Goal: Task Accomplishment & Management: Complete application form

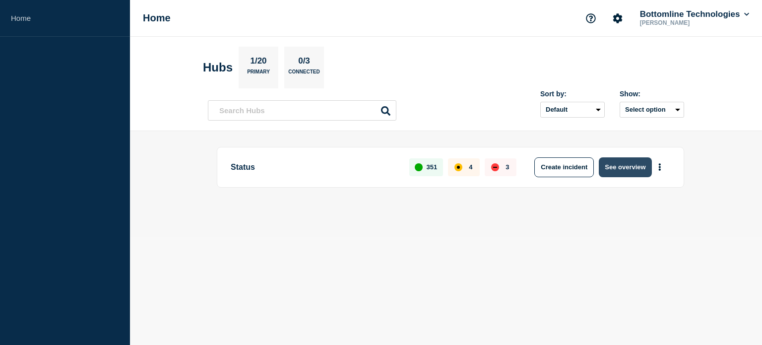
click at [642, 164] on button "See overview" at bounding box center [625, 167] width 53 height 20
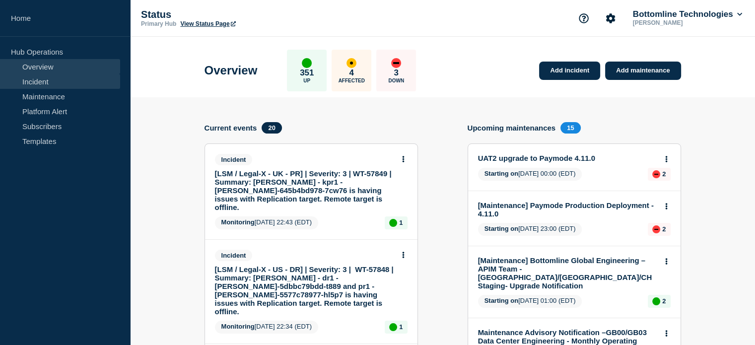
click at [34, 76] on link "Incident" at bounding box center [60, 81] width 120 height 15
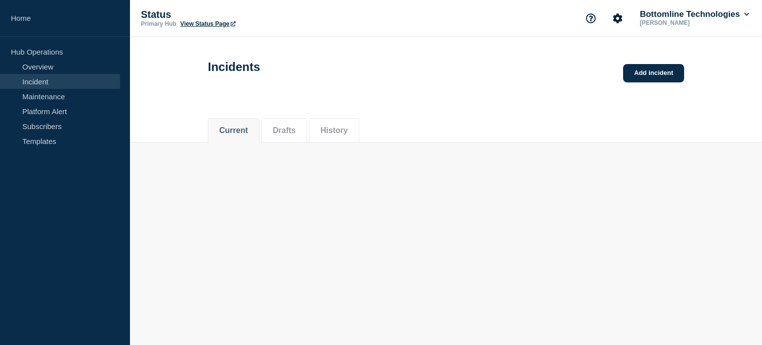
click at [37, 81] on link "Incident" at bounding box center [60, 81] width 120 height 15
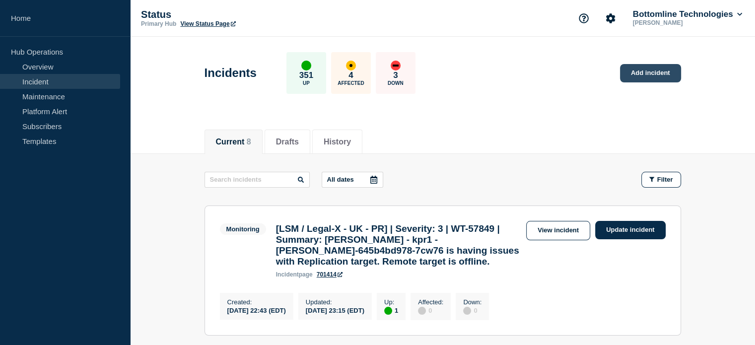
click at [654, 75] on link "Add incident" at bounding box center [650, 73] width 61 height 18
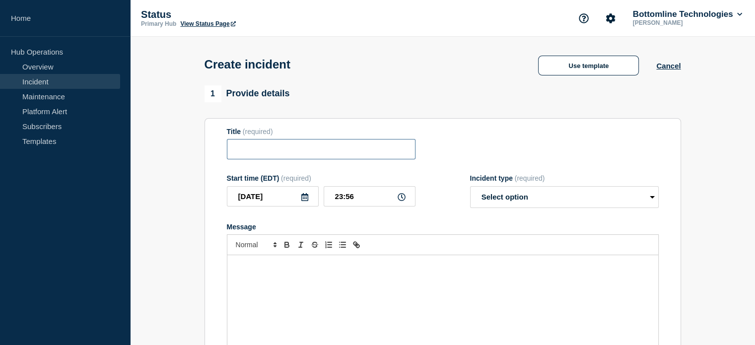
click at [332, 155] on input "Title" at bounding box center [321, 149] width 189 height 20
paste input "us-00-vn-nutanix05: Critical: Host 10.225.162.30 appears to have failed."
type input "us-00-vn-nutanix05: Critical: Host 10.225.162.30 appears to have failed."
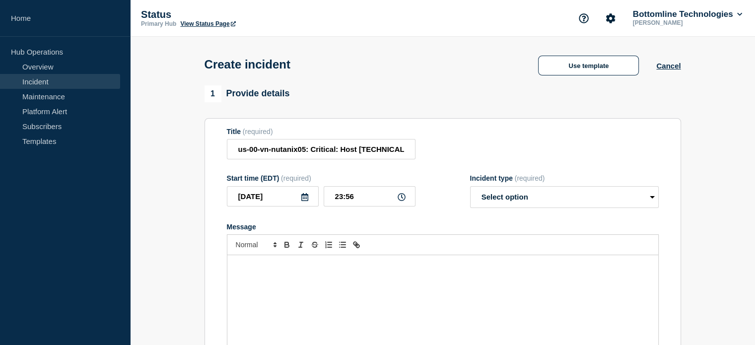
click at [308, 200] on icon at bounding box center [305, 197] width 8 height 8
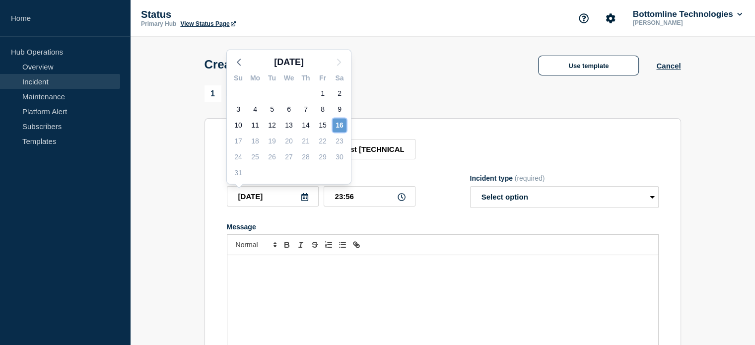
click at [340, 124] on div "16" at bounding box center [339, 125] width 14 height 14
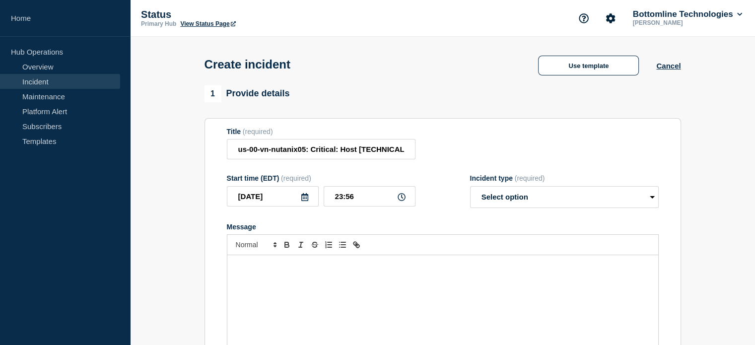
drag, startPoint x: 414, startPoint y: 44, endPoint x: 442, endPoint y: 27, distance: 32.5
click at [415, 44] on div "Create incident Use template Cancel" at bounding box center [442, 61] width 499 height 49
click at [362, 200] on input "23:56" at bounding box center [369, 196] width 92 height 20
type input "23:00"
click at [527, 200] on select "Select option Investigating Identified Monitoring" at bounding box center [564, 197] width 189 height 22
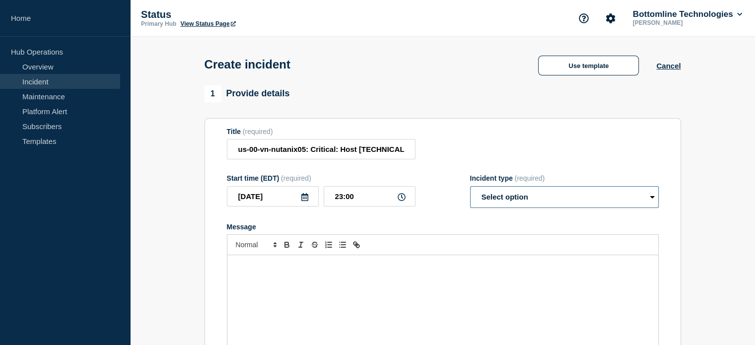
select select "investigating"
click at [470, 189] on select "Select option Investigating Identified Monitoring" at bounding box center [564, 197] width 189 height 22
click at [294, 268] on p "Message" at bounding box center [443, 265] width 416 height 9
click at [301, 157] on input "us-00-vn-nutanix05: Critical: Host 10.225.162.30 appears to have failed." at bounding box center [321, 149] width 189 height 20
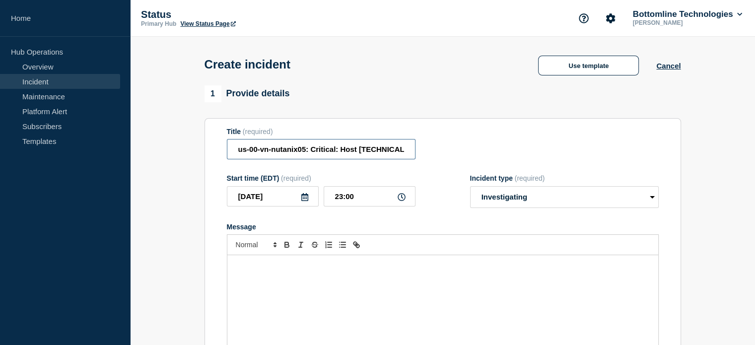
click at [301, 157] on input "us-00-vn-nutanix05: Critical: Host 10.225.162.30 appears to have failed." at bounding box center [321, 149] width 189 height 20
click at [289, 277] on div "Message" at bounding box center [442, 314] width 431 height 119
click at [446, 270] on p "us-00-vn-nutanix05: Critical: Host 10.225.162.30 appears to have failed." at bounding box center [443, 265] width 416 height 9
click at [444, 279] on p "us-00-vn-nutanix05: Critical: Host 10.225.162.30 appears to have failed." at bounding box center [443, 274] width 416 height 9
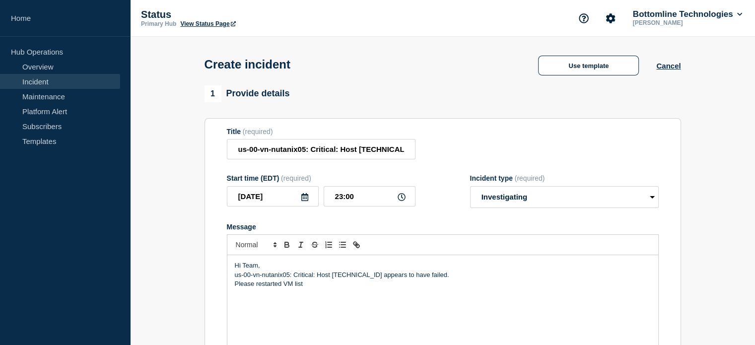
click at [253, 287] on p "Please restarted VM list" at bounding box center [443, 283] width 416 height 9
click at [341, 286] on p "Please find the restarted VM list" at bounding box center [443, 283] width 416 height 9
click at [254, 295] on span "Message" at bounding box center [254, 293] width 0 height 9
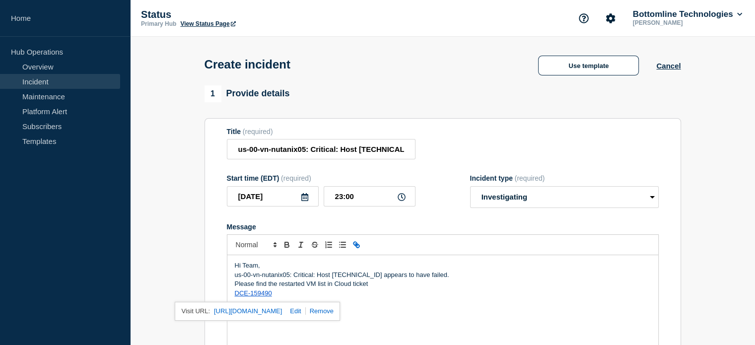
click at [448, 311] on p "Message" at bounding box center [443, 311] width 416 height 9
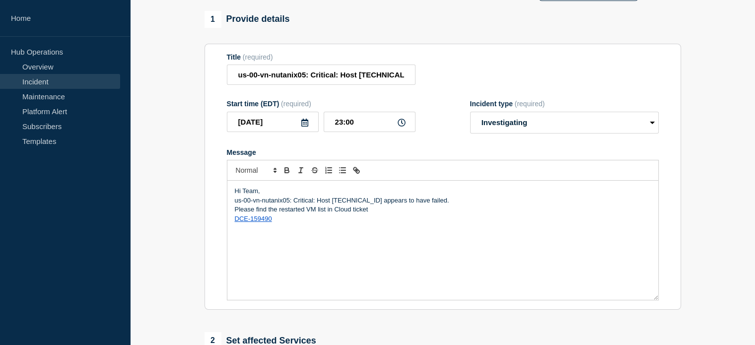
scroll to position [99, 0]
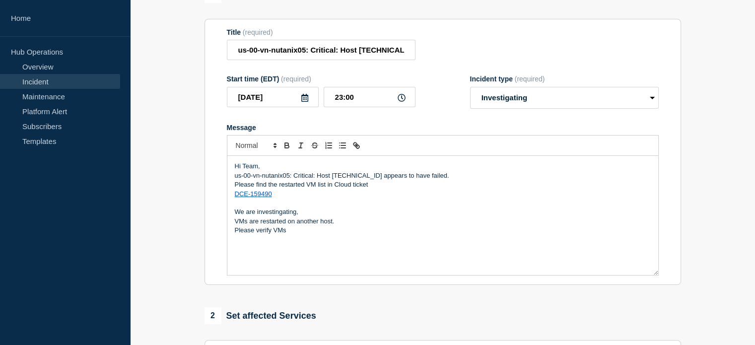
drag, startPoint x: 308, startPoint y: 189, endPoint x: 266, endPoint y: 182, distance: 42.7
drag, startPoint x: 266, startPoint y: 182, endPoint x: 364, endPoint y: 238, distance: 112.7
click at [364, 238] on div "Hi Team, us-00-vn-nutanix05: Critical: Host 10.225.162.30 appears to have faile…" at bounding box center [442, 215] width 431 height 119
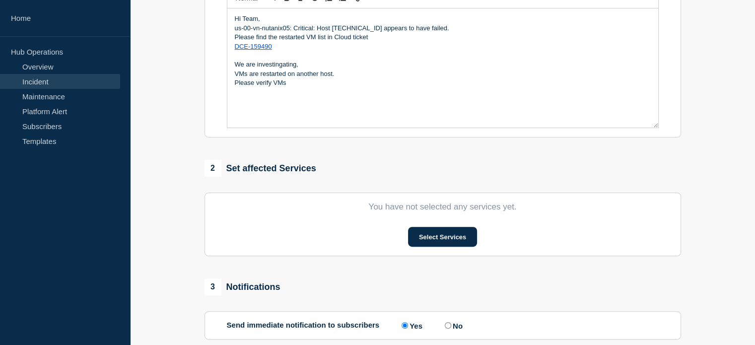
scroll to position [248, 0]
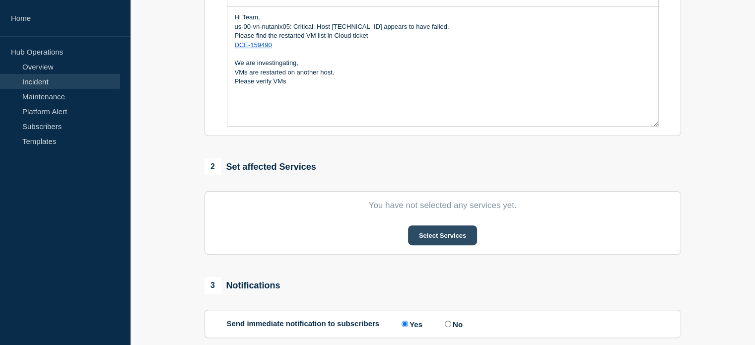
click at [433, 242] on button "Select Services" at bounding box center [442, 235] width 69 height 20
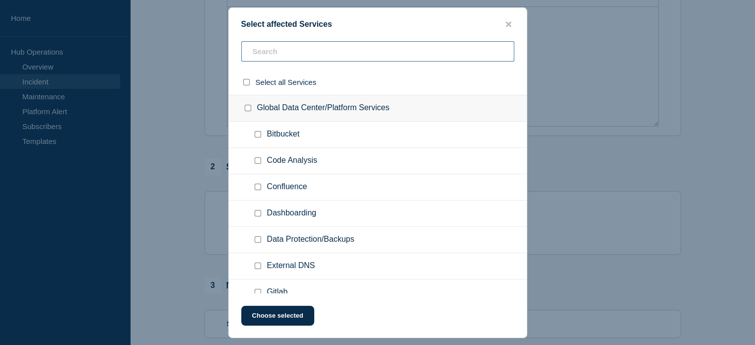
click at [317, 59] on input "text" at bounding box center [377, 51] width 273 height 20
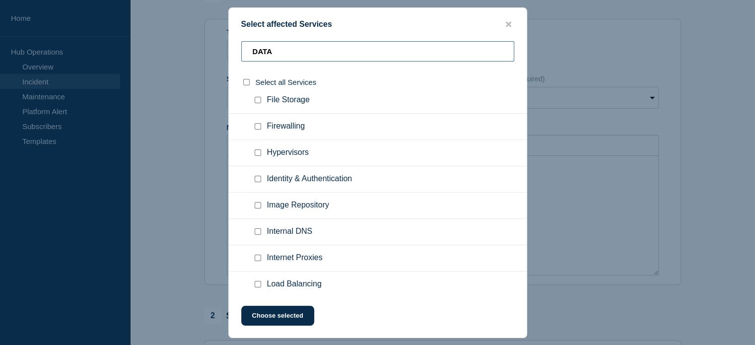
scroll to position [1835, 0]
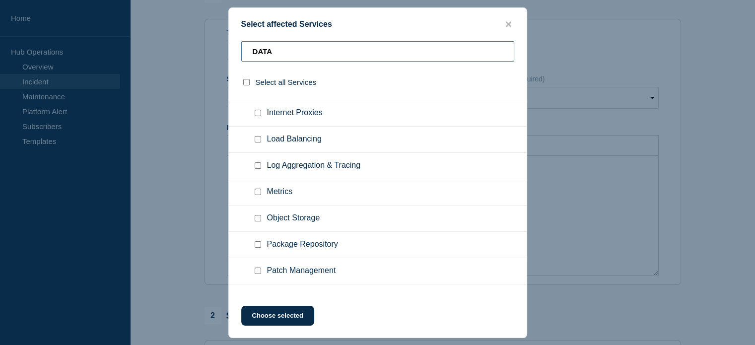
drag, startPoint x: 305, startPoint y: 58, endPoint x: 242, endPoint y: 36, distance: 66.5
click at [243, 37] on div "Select affected Services DATA Select all Services Global Data Center/Platform S…" at bounding box center [377, 172] width 299 height 330
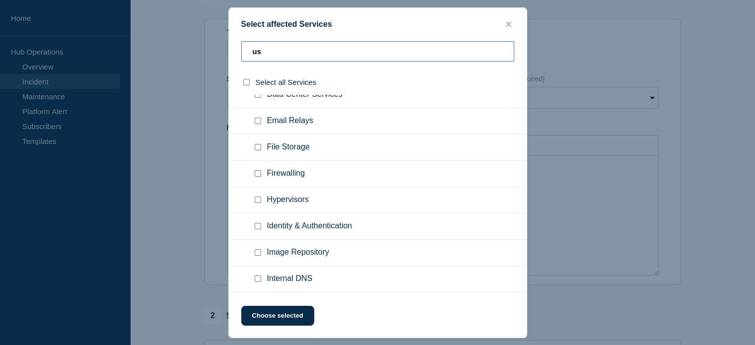
scroll to position [149, 0]
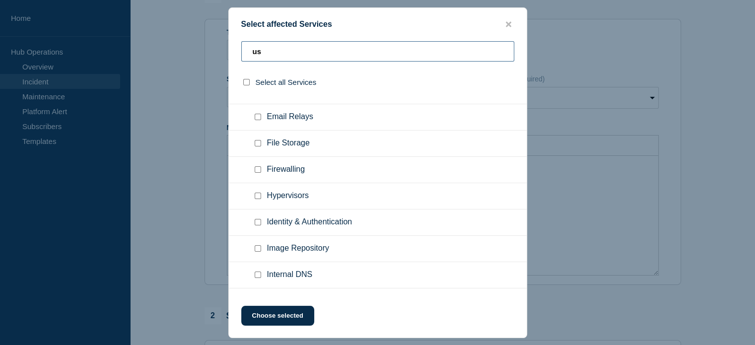
type input "us"
click at [256, 194] on input "Hypervisors checkbox" at bounding box center [257, 195] width 6 height 6
checkbox input "true"
click at [268, 314] on button "Choose selected" at bounding box center [277, 316] width 73 height 20
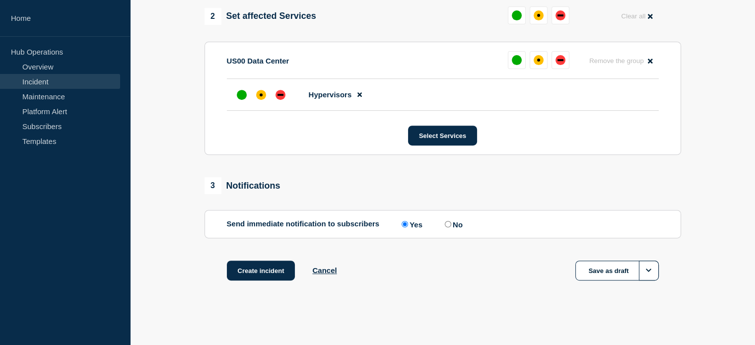
scroll to position [405, 0]
click at [518, 62] on div "up" at bounding box center [516, 60] width 10 height 10
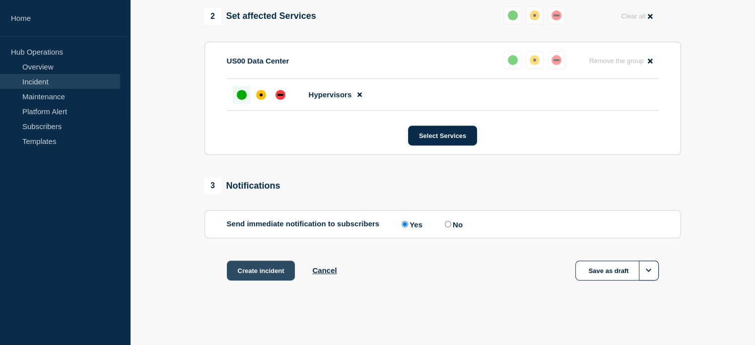
click at [276, 272] on button "Create incident" at bounding box center [261, 270] width 68 height 20
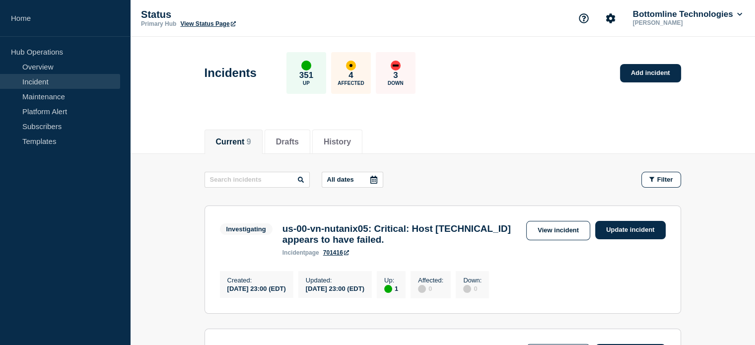
click at [337, 237] on h3 "us-00-vn-nutanix05: Critical: Host [TECHNICAL_ID] appears to have failed." at bounding box center [401, 234] width 239 height 22
click at [540, 229] on link "View incident" at bounding box center [558, 230] width 64 height 19
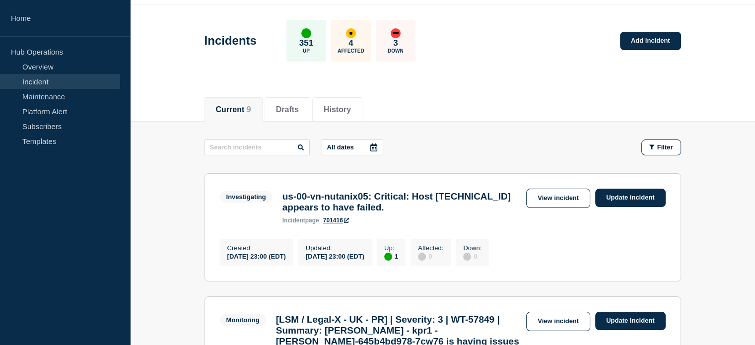
scroll to position [50, 0]
